Goal: Check status: Check status

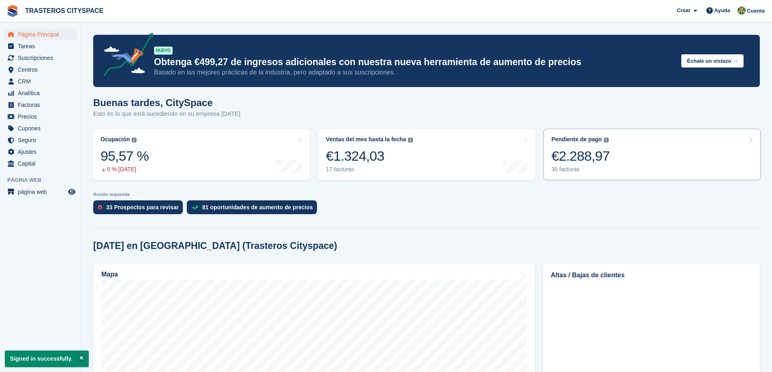
click at [635, 163] on link "Pendiente de pago El saldo total pendiente de todas las facturas abiertas. €2.2…" at bounding box center [651, 154] width 217 height 51
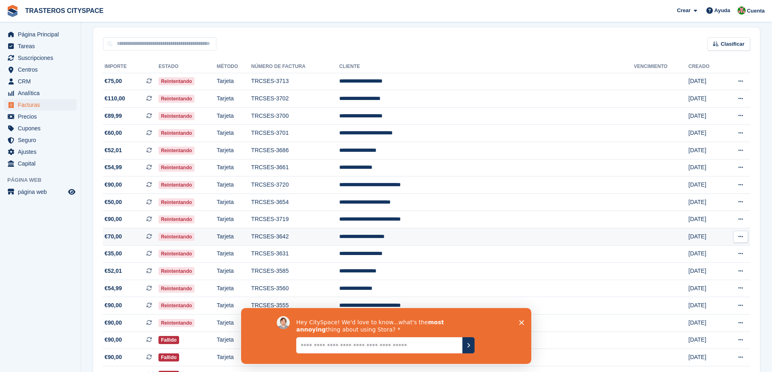
scroll to position [81, 0]
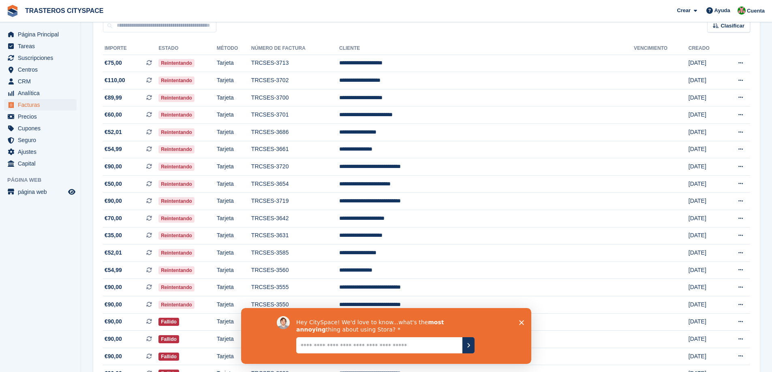
click at [521, 321] on icon "Cerrar encuesta" at bounding box center [521, 322] width 5 height 5
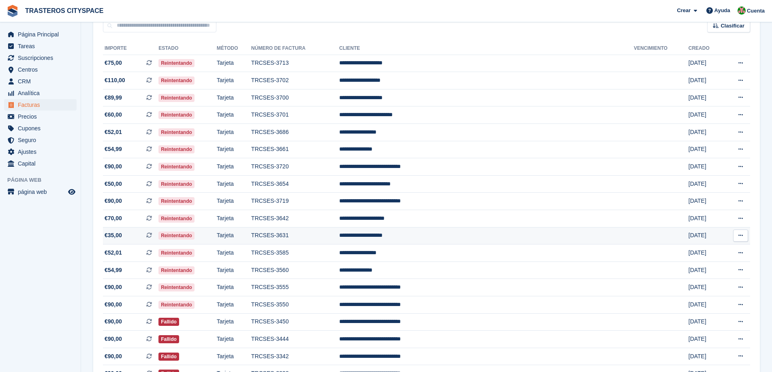
scroll to position [122, 0]
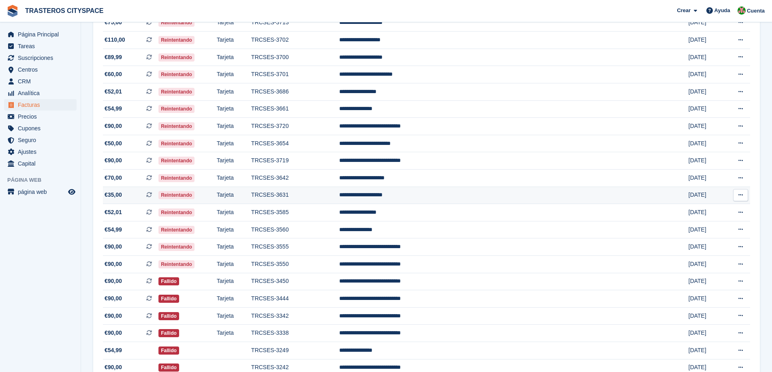
click at [456, 198] on td "**********" at bounding box center [486, 195] width 295 height 17
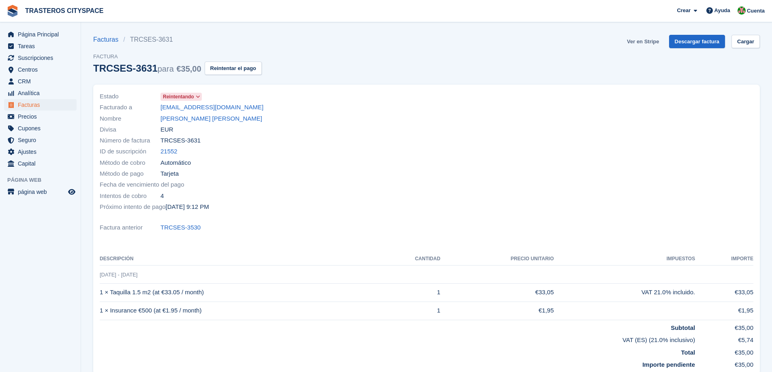
click at [650, 43] on link "Ver en Stripe" at bounding box center [643, 41] width 39 height 13
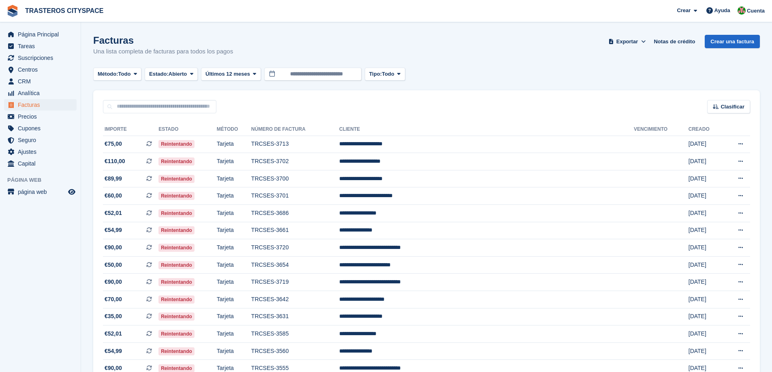
click at [323, 38] on div "Facturas Una lista completa de facturas para todos los pagos Exportar Exportar …" at bounding box center [426, 50] width 667 height 31
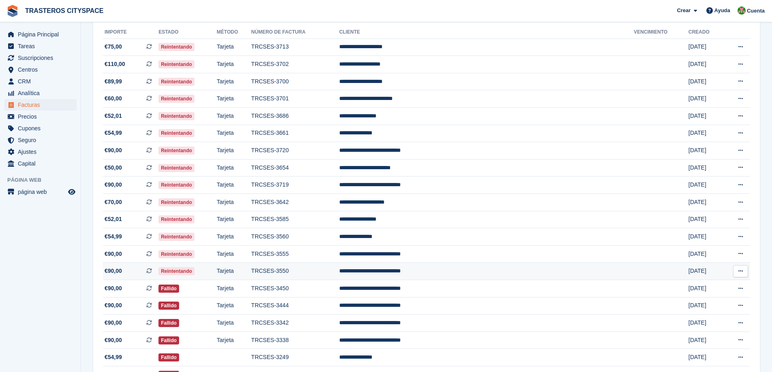
scroll to position [81, 0]
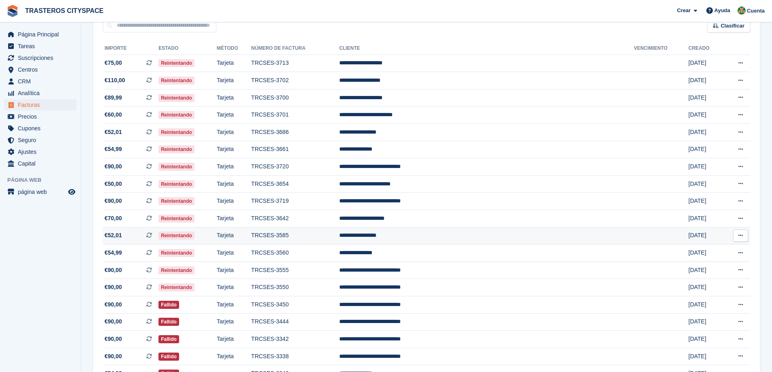
click at [321, 238] on td "TRCSES-3585" at bounding box center [295, 235] width 88 height 17
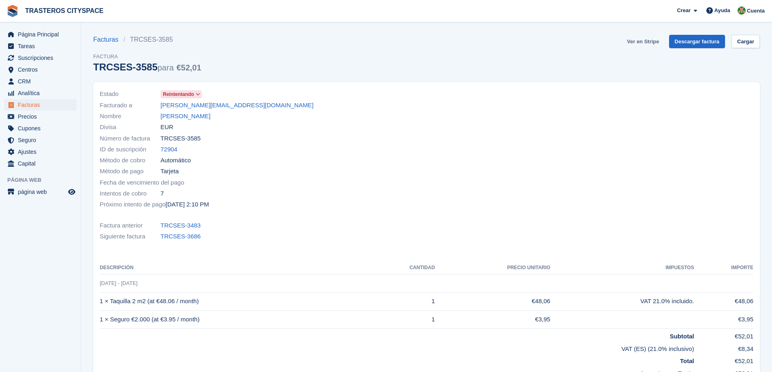
click at [653, 43] on link "Ver en Stripe" at bounding box center [643, 41] width 39 height 13
click at [42, 35] on span "Página Principal" at bounding box center [42, 34] width 49 height 11
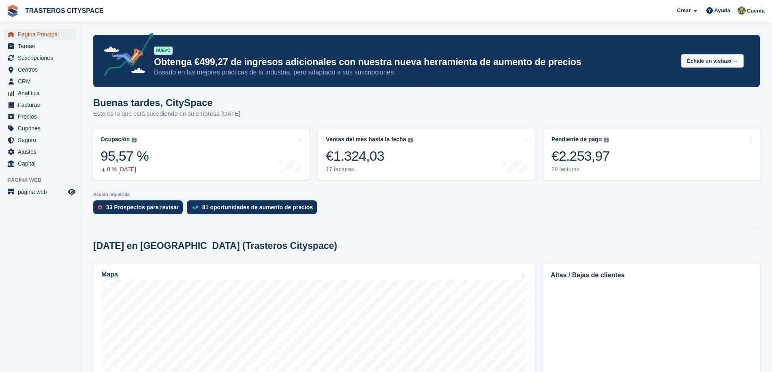
click at [53, 37] on span "Página Principal" at bounding box center [42, 34] width 49 height 11
click at [747, 9] on div "Cuenta" at bounding box center [752, 11] width 33 height 14
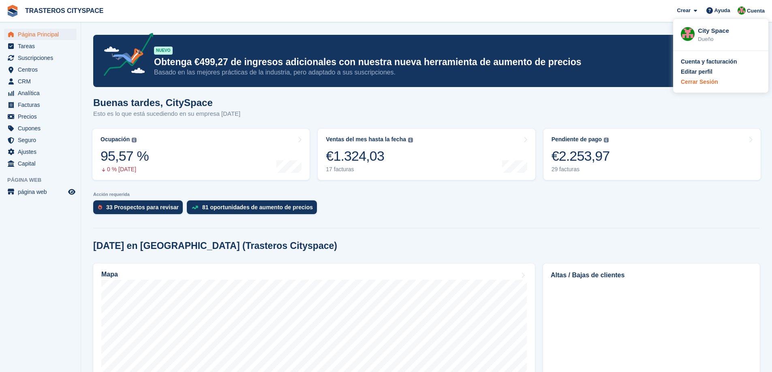
click at [696, 81] on div "Cerrar Sesión" at bounding box center [699, 82] width 37 height 9
